Goal: Share content

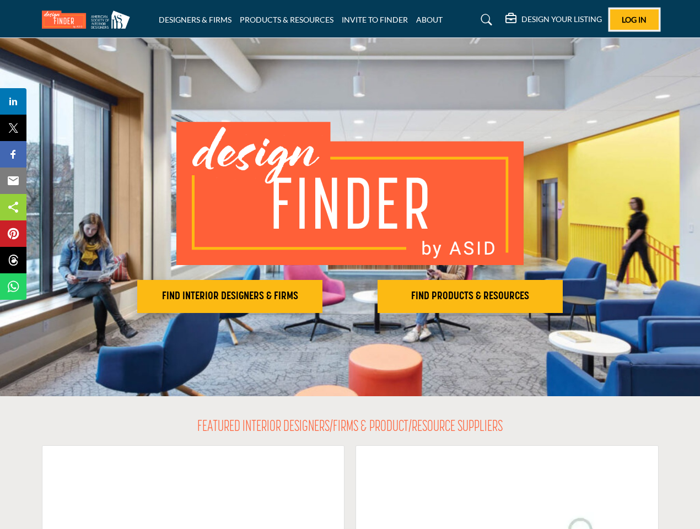
click at [634, 19] on span "Log In" at bounding box center [634, 19] width 25 height 9
click at [230, 297] on h2 "FIND INTERIOR DESIGNERS & FIRMS" at bounding box center [230, 296] width 179 height 13
click at [470, 297] on h2 "FIND PRODUCTS & RESOURCES" at bounding box center [470, 296] width 179 height 13
click at [13, 101] on span "Share" at bounding box center [18, 101] width 31 height 13
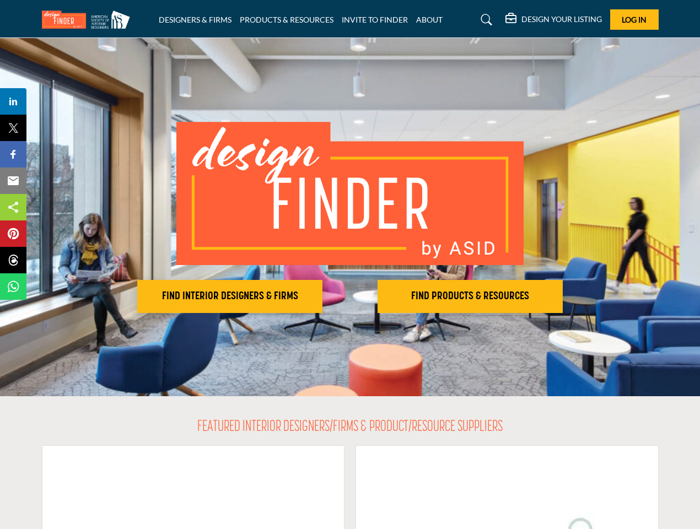
click at [13, 128] on span "Tweet" at bounding box center [18, 127] width 31 height 13
click at [13, 154] on span "Share" at bounding box center [18, 154] width 31 height 13
click at [13, 181] on span "Email" at bounding box center [18, 180] width 30 height 13
click at [13, 207] on span "Share" at bounding box center [18, 207] width 31 height 13
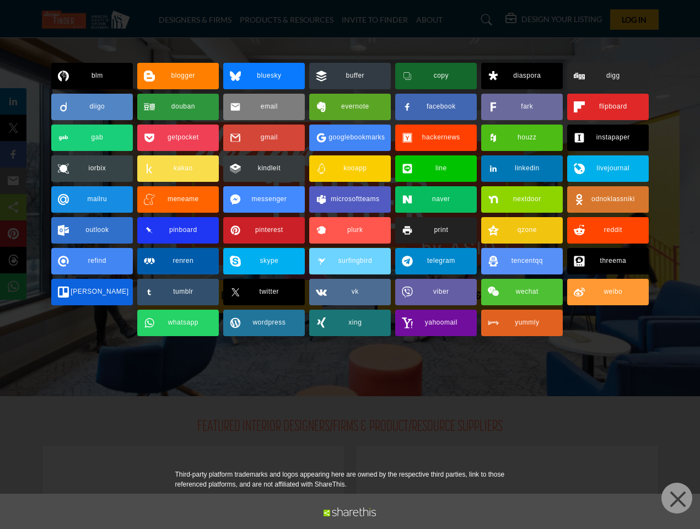
click at [13, 234] on span "Pin" at bounding box center [13, 233] width 20 height 13
